Goal: Navigation & Orientation: Find specific page/section

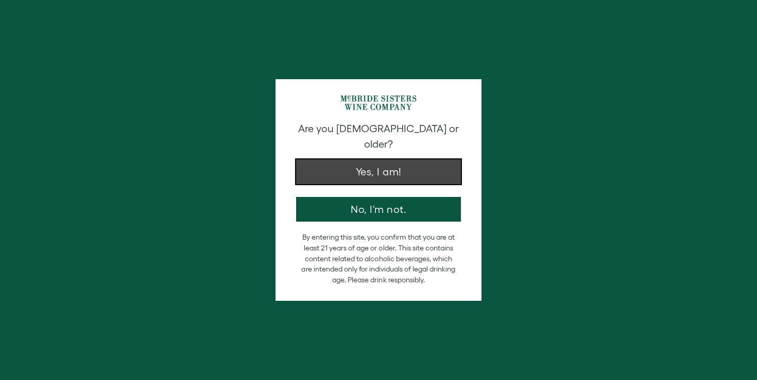
click at [399, 184] on button "Yes, I am!" at bounding box center [378, 172] width 165 height 25
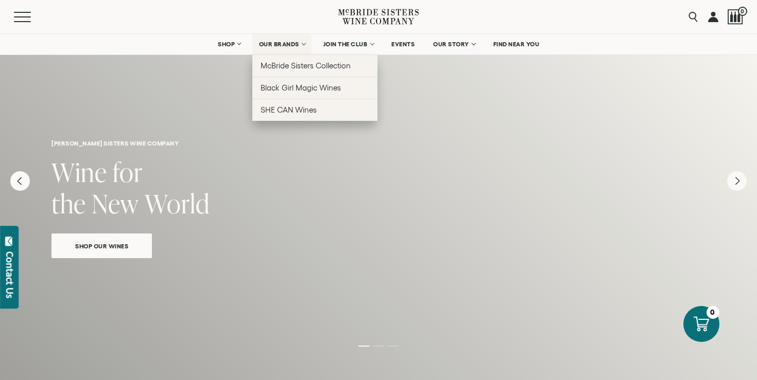
click at [285, 48] on link "OUR BRANDS" at bounding box center [281, 44] width 59 height 21
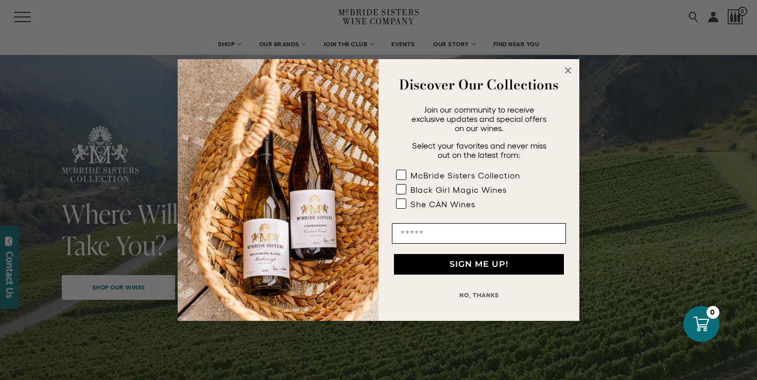
click at [568, 71] on icon "Close dialog" at bounding box center [567, 70] width 5 height 5
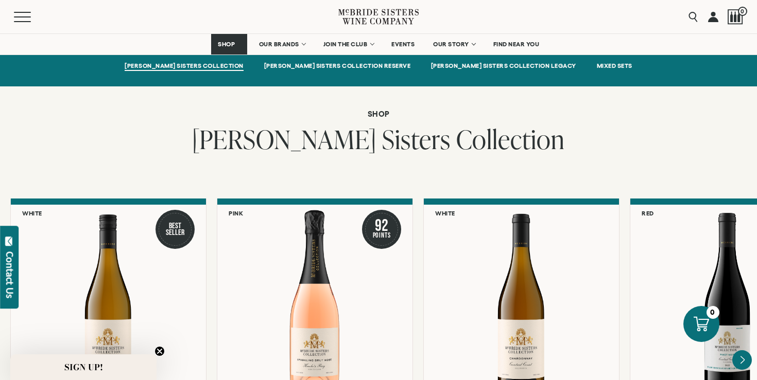
scroll to position [803, 0]
